Goal: Check status

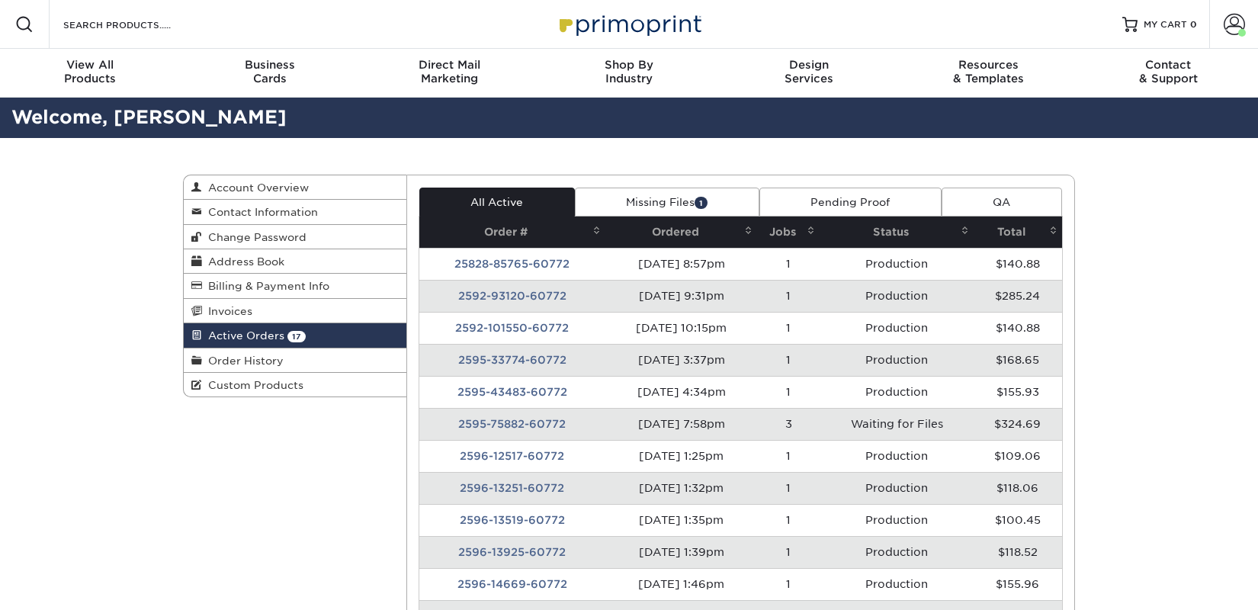
click at [538, 425] on td "2595-75882-60772" at bounding box center [512, 424] width 187 height 32
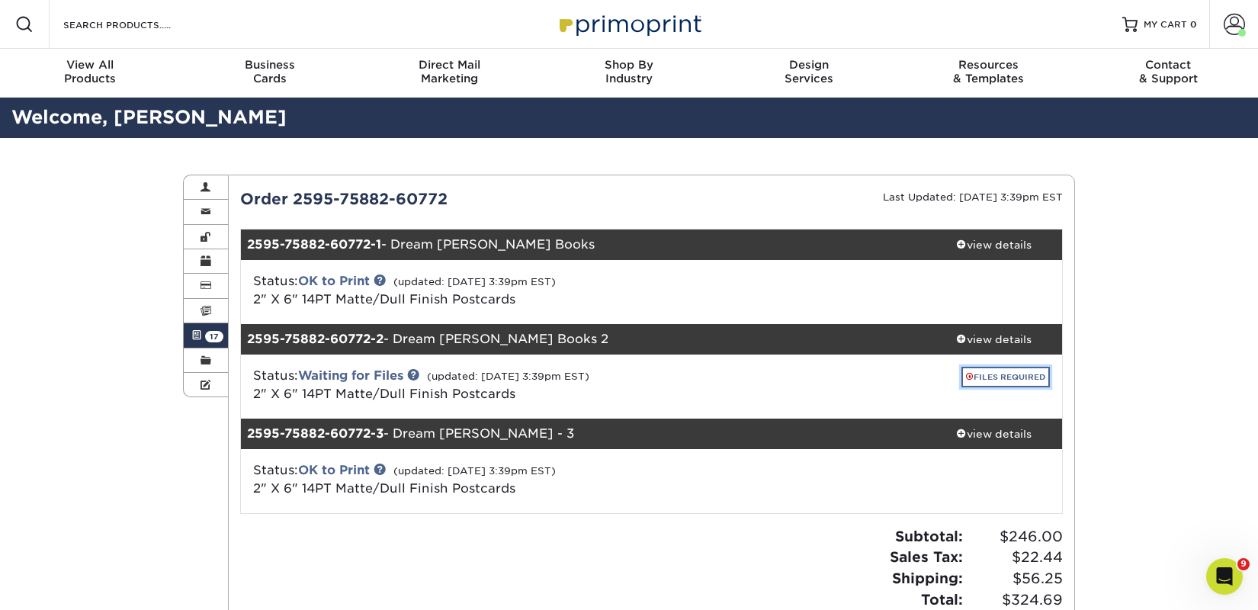
click at [961, 372] on link "FILES REQUIRED" at bounding box center [1005, 377] width 88 height 21
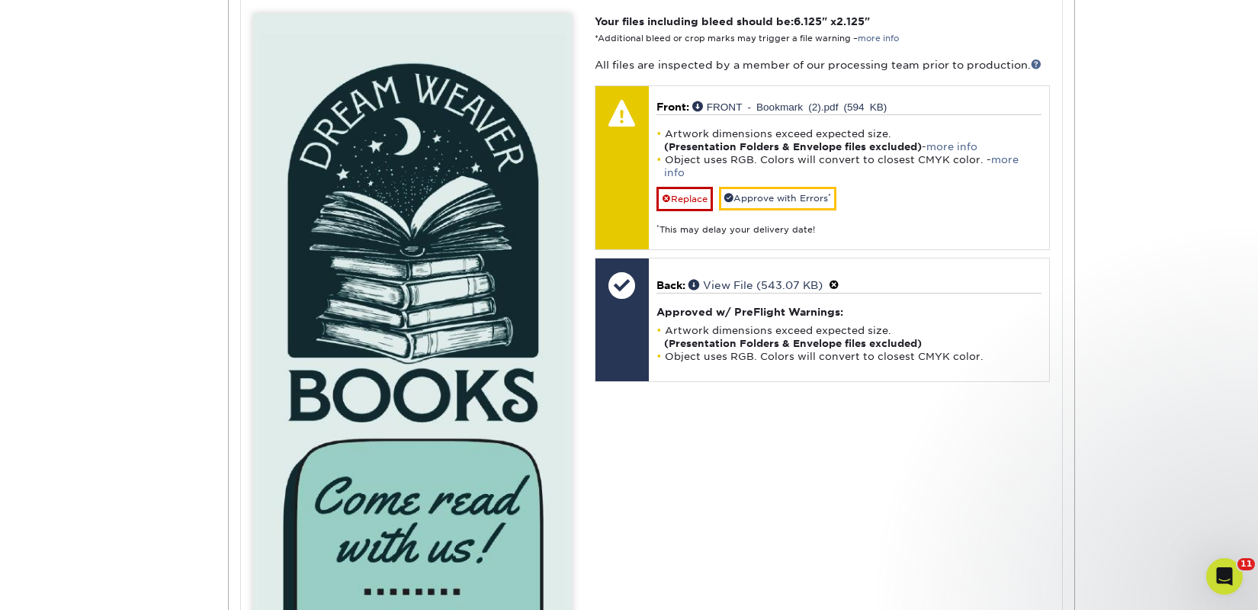
scroll to position [747, 0]
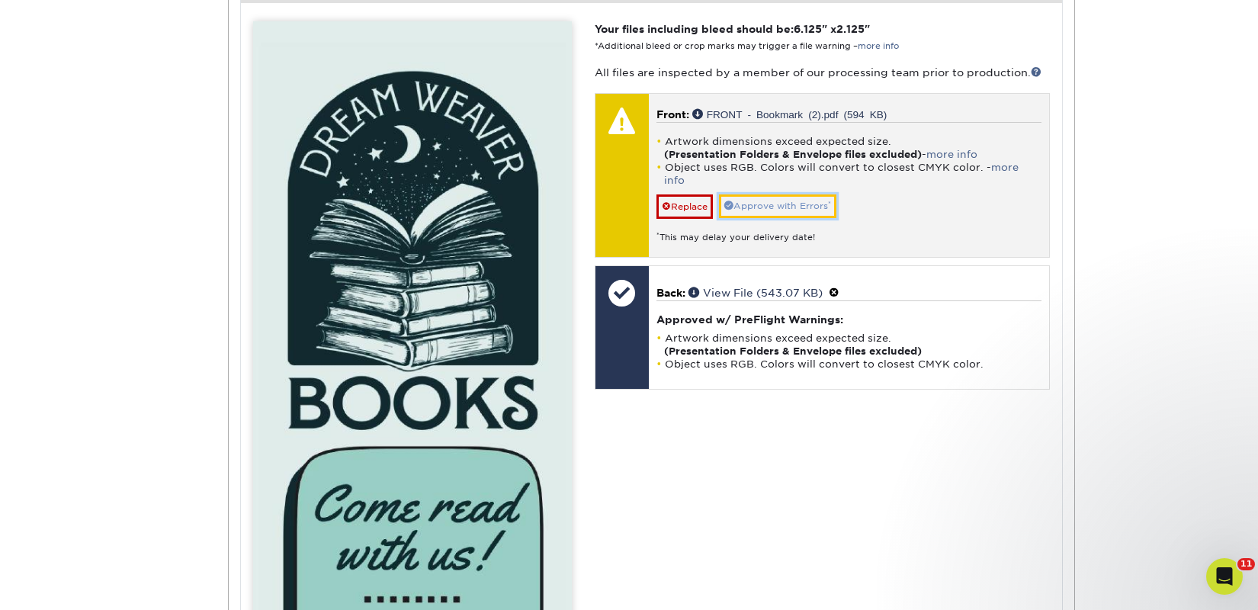
click at [769, 194] on link "Approve with Errors *" at bounding box center [777, 206] width 117 height 24
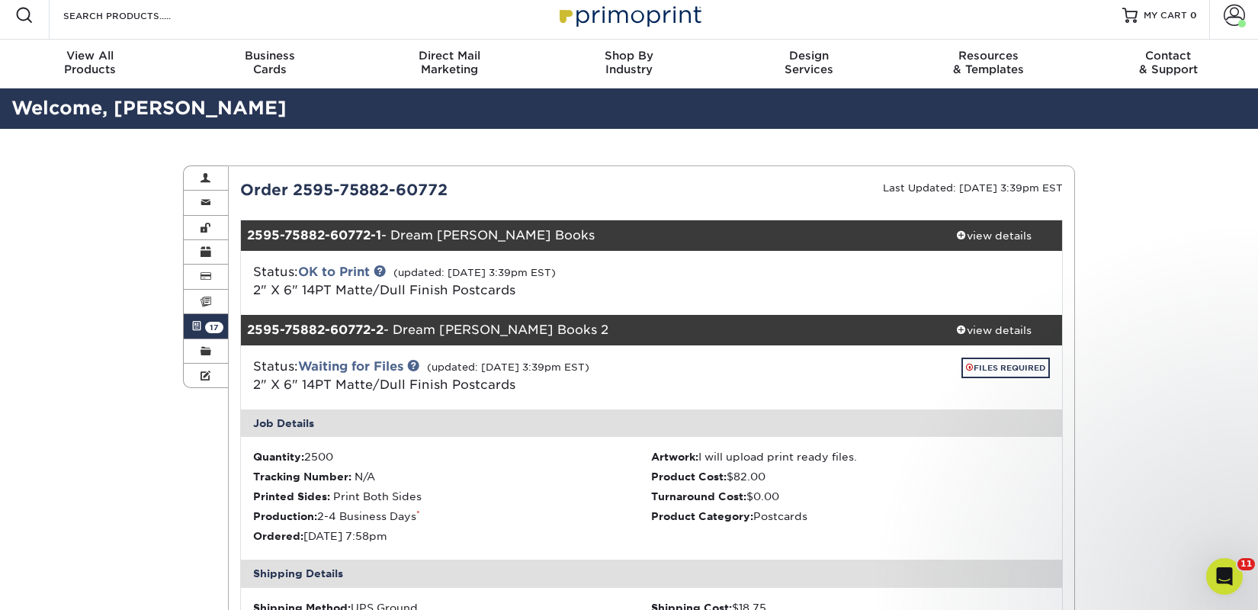
scroll to position [0, 0]
